Goal: Information Seeking & Learning: Learn about a topic

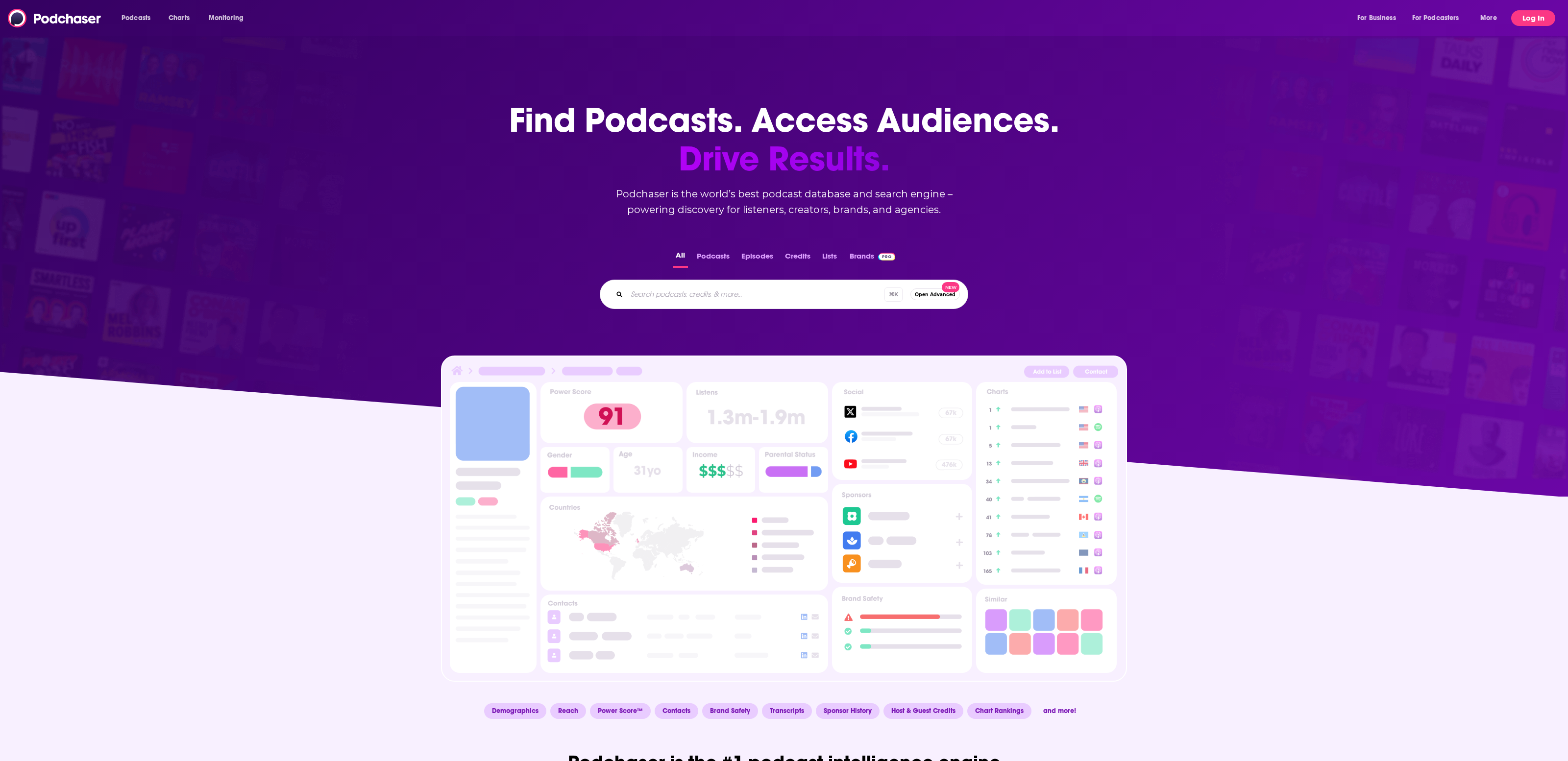
click at [1542, 19] on button "Log In" at bounding box center [1533, 18] width 44 height 16
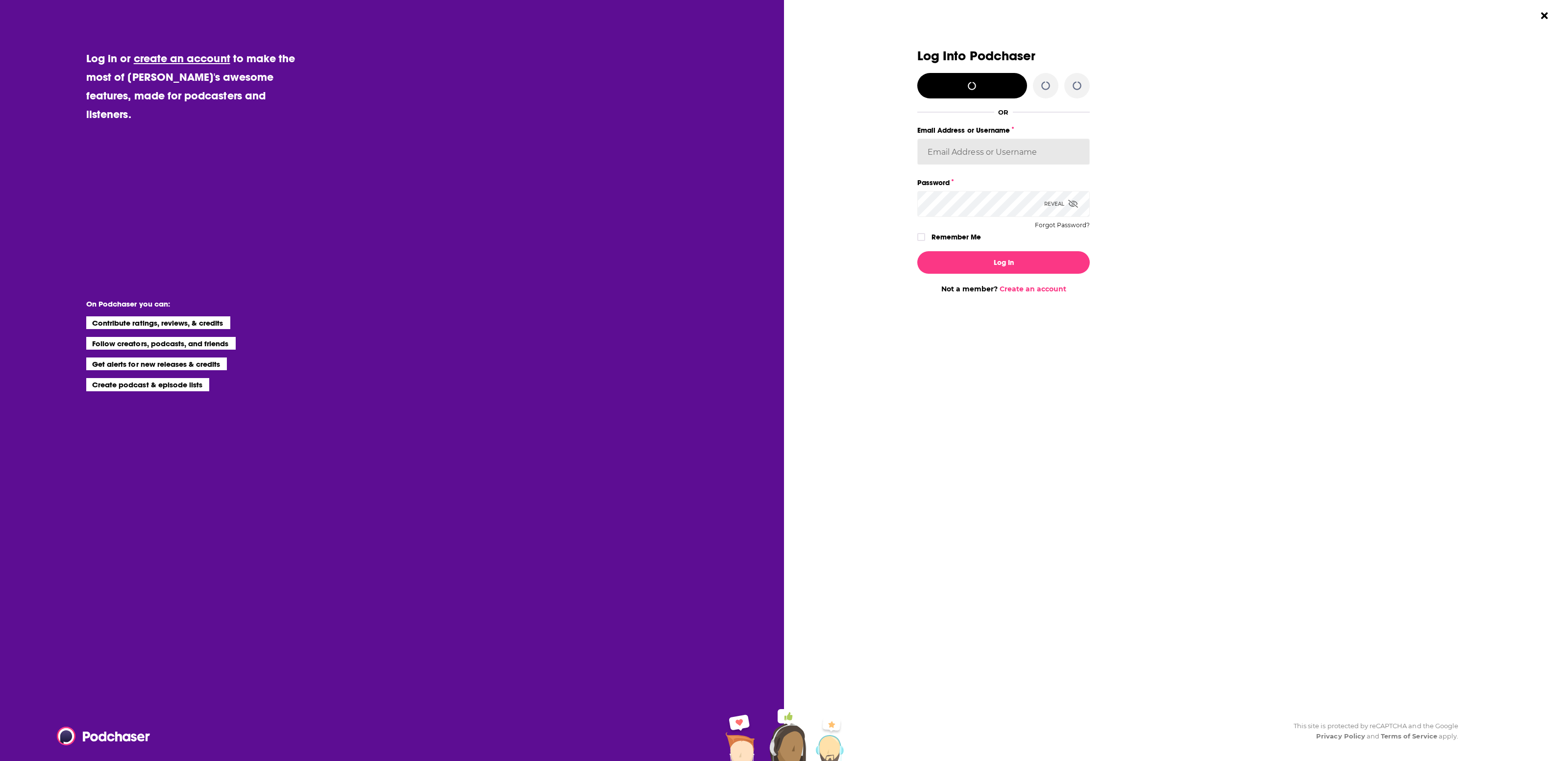
click at [959, 147] on input "Email Address or Username" at bounding box center [1003, 151] width 172 height 26
type input "[EMAIL_ADDRESS][DOMAIN_NAME]"
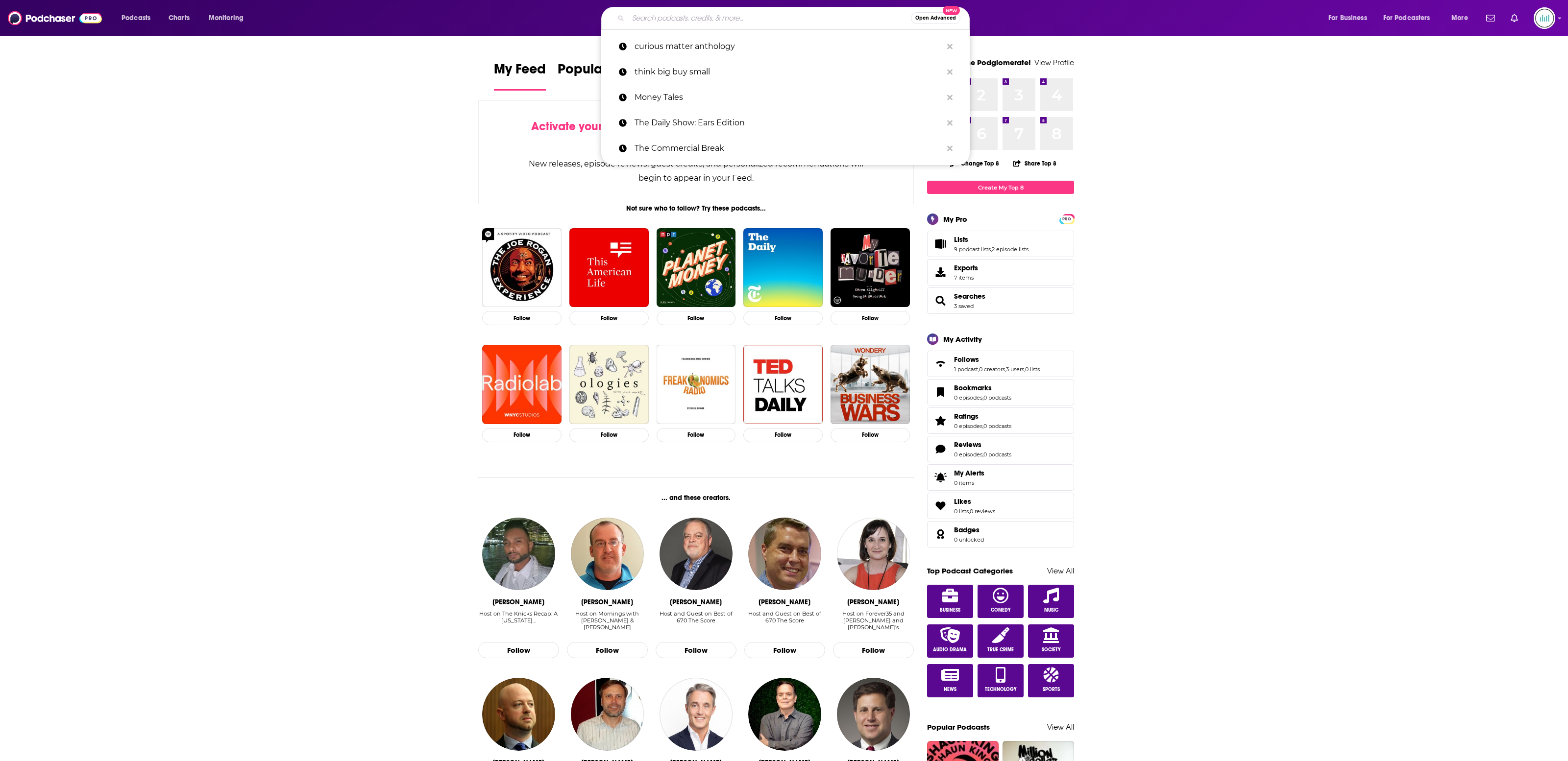
click at [699, 19] on input "Search podcasts, credits, & more..." at bounding box center [769, 18] width 282 height 16
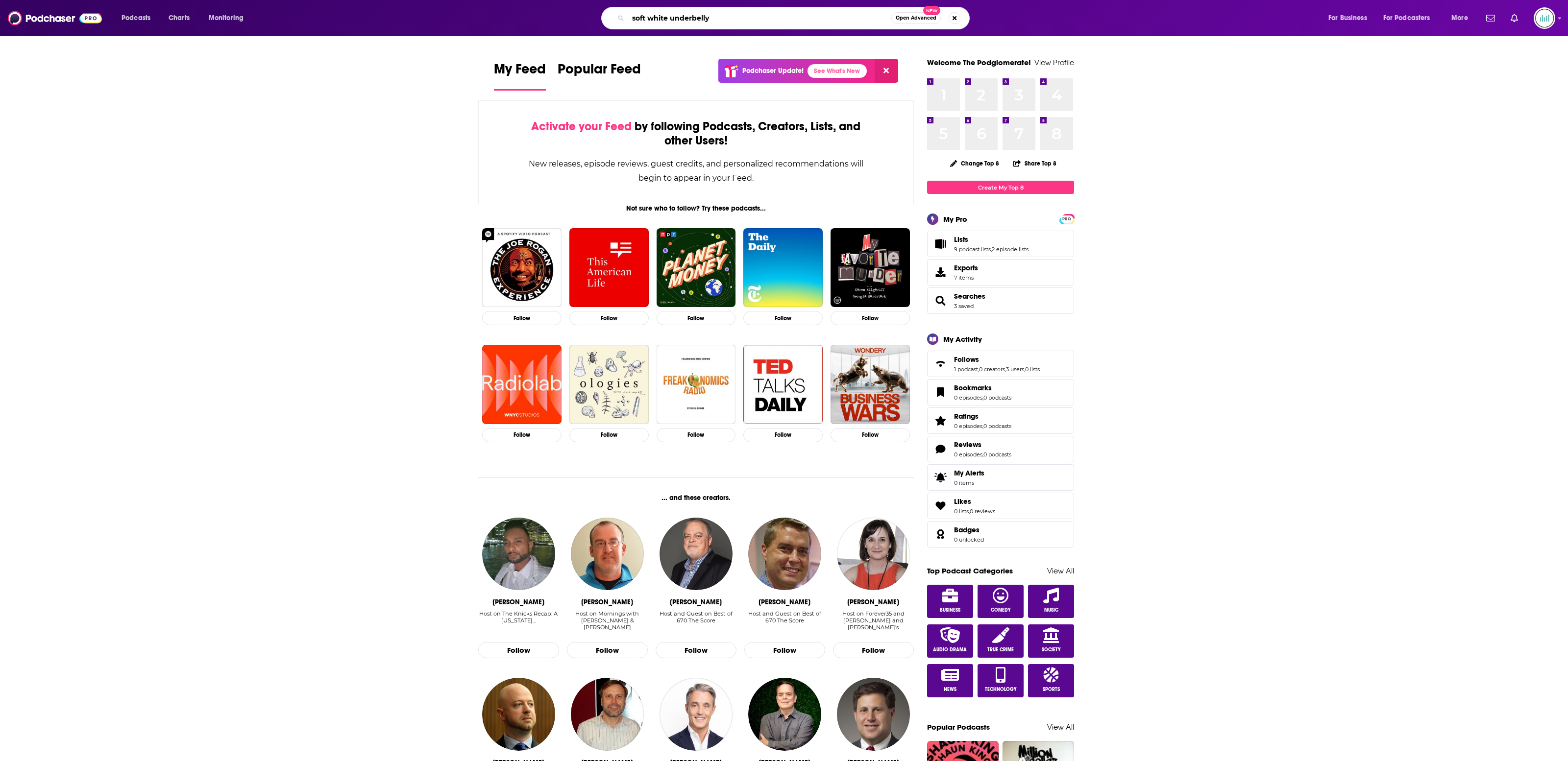
type input "soft white underbelly"
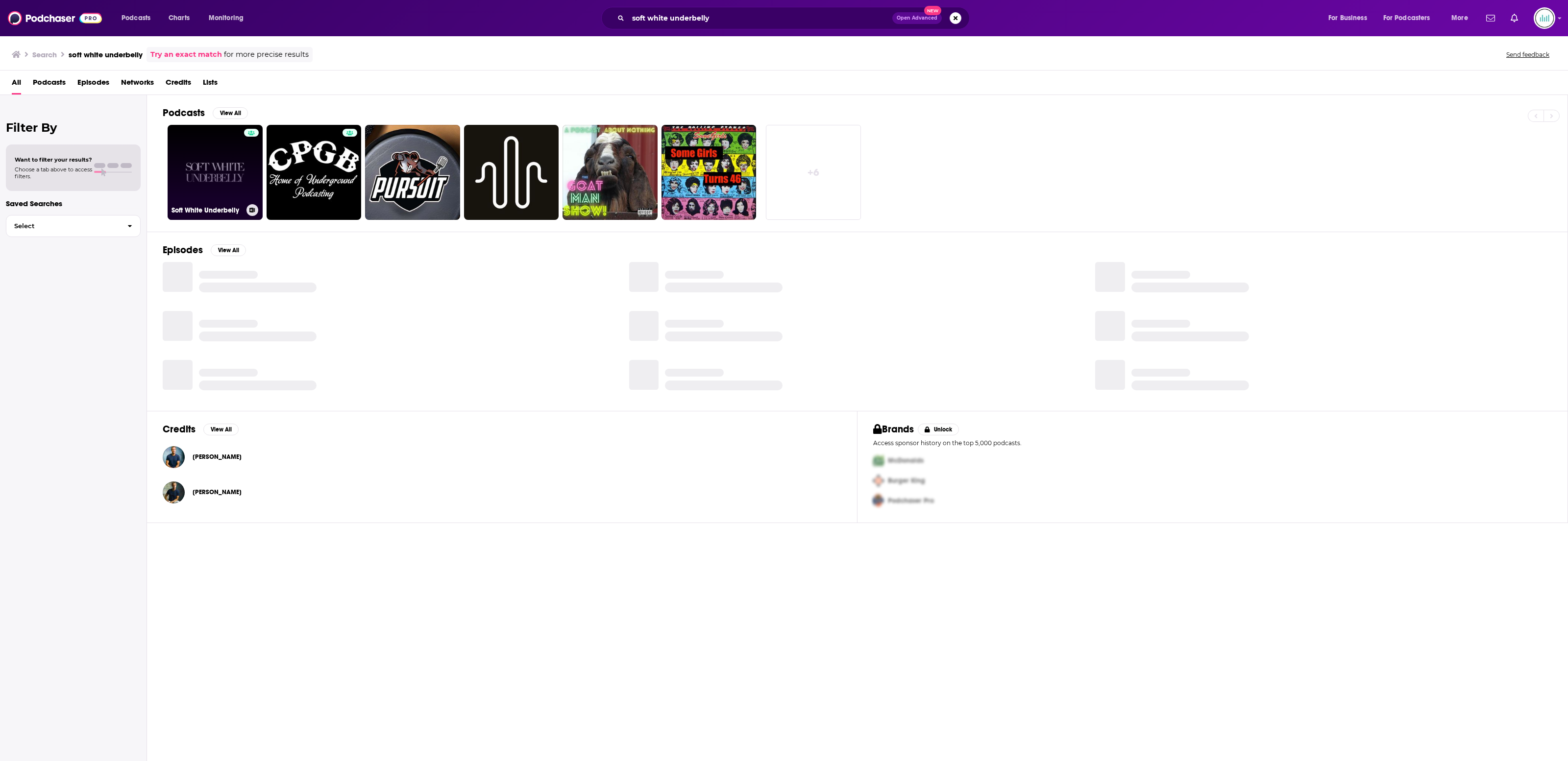
click at [228, 165] on link "Soft White Underbelly" at bounding box center [215, 172] width 95 height 95
